Goal: Task Accomplishment & Management: Manage account settings

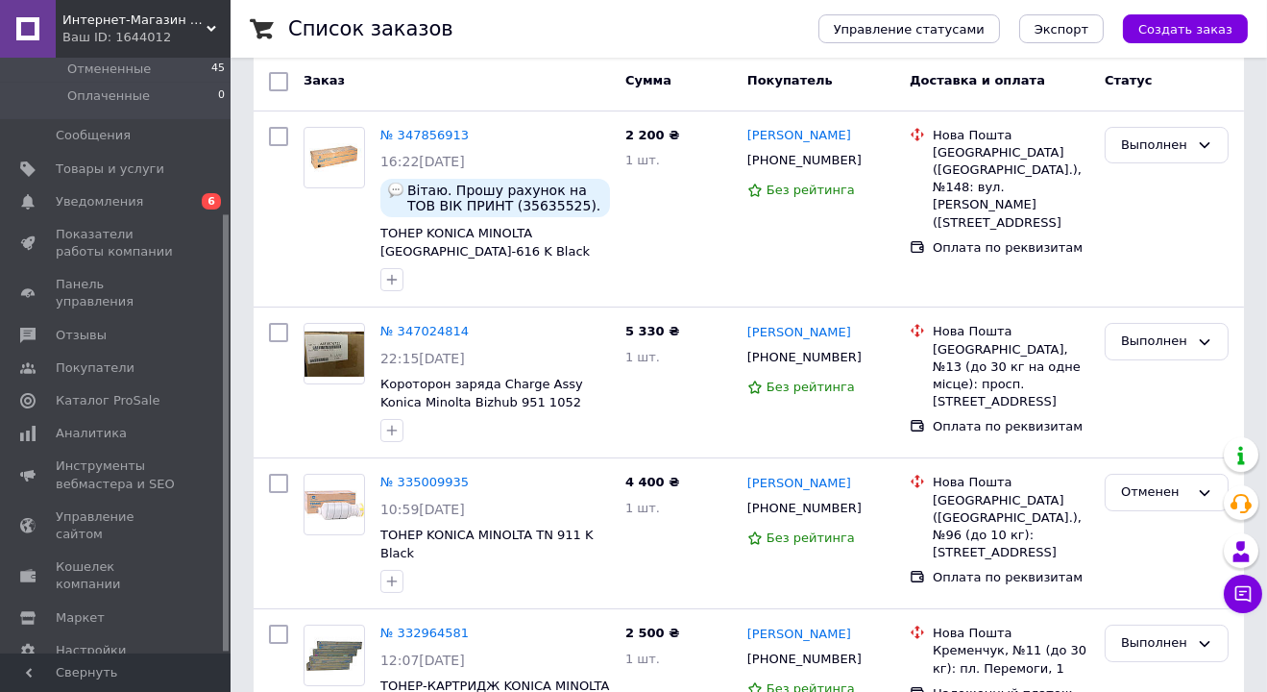
scroll to position [213, 0]
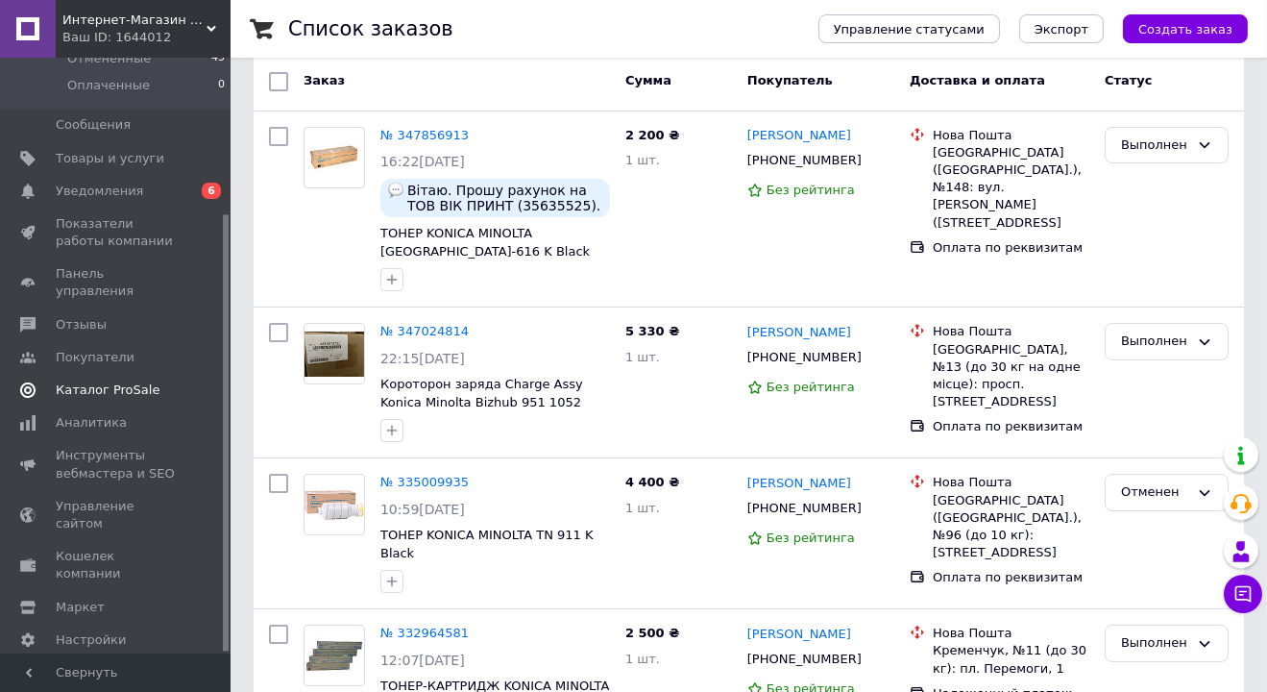
click at [84, 381] on span "Каталог ProSale" at bounding box center [108, 389] width 104 height 17
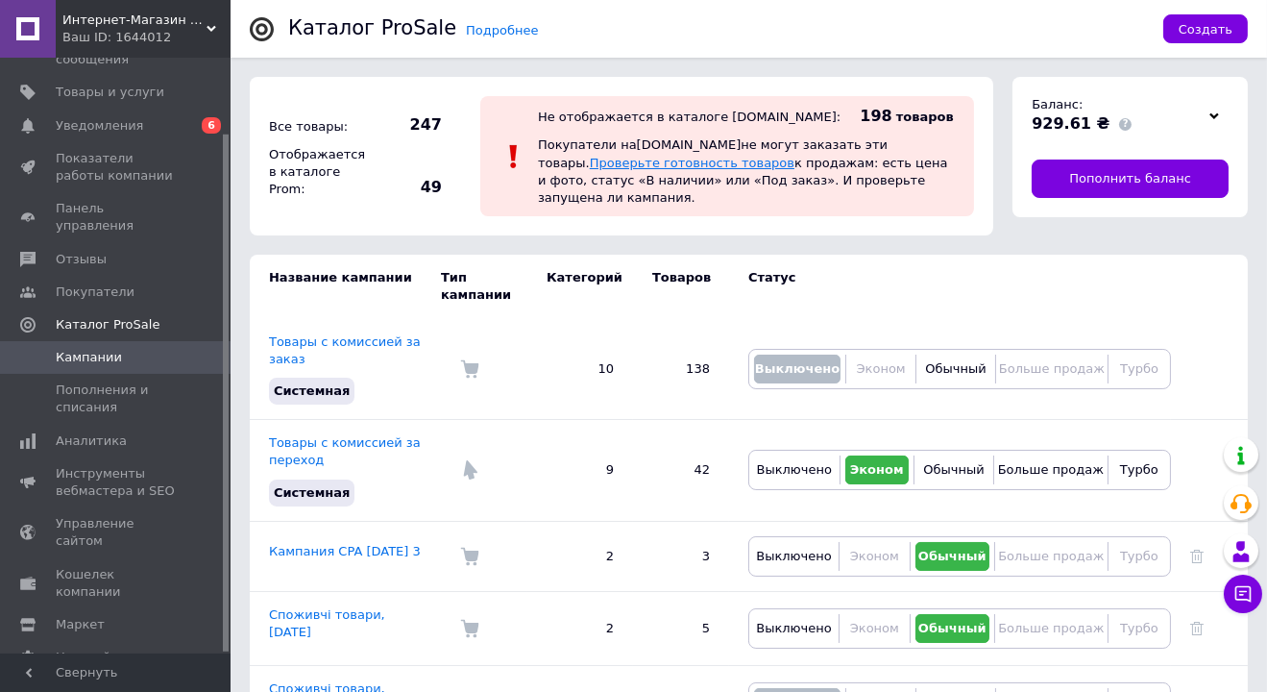
click at [794, 156] on link "Проверьте готовность товаров" at bounding box center [692, 163] width 205 height 14
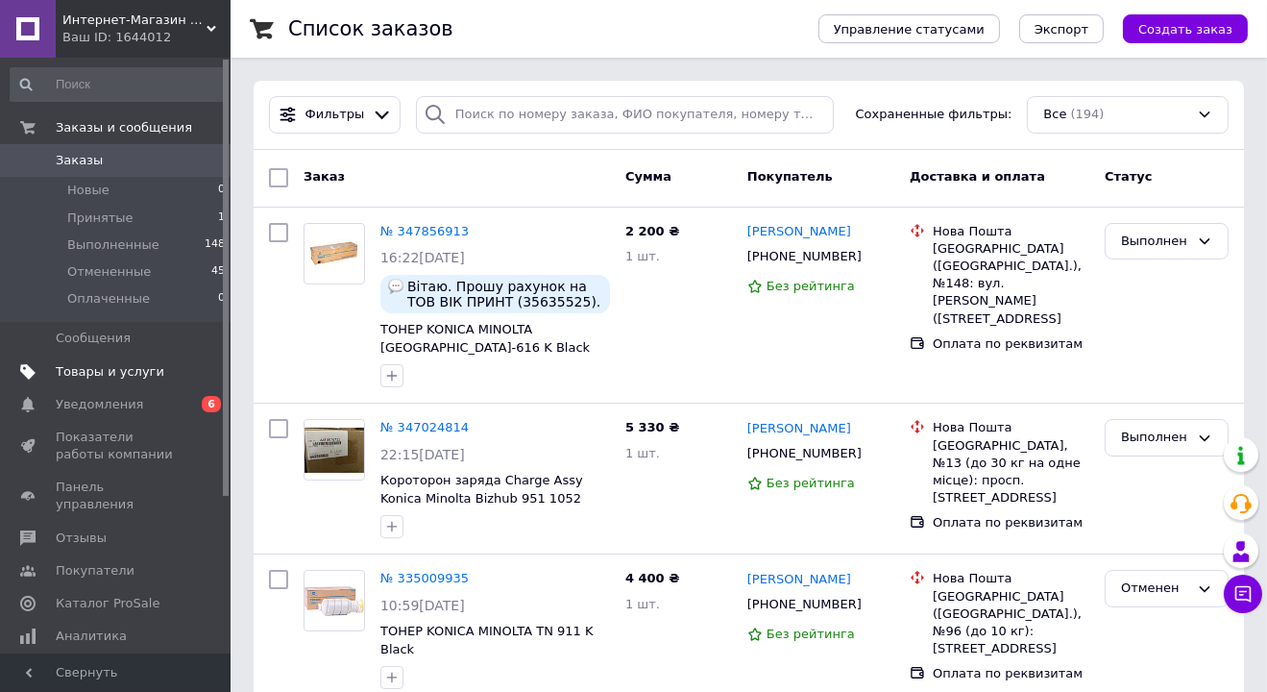
click at [96, 368] on span "Товары и услуги" at bounding box center [110, 371] width 109 height 17
